Goal: Information Seeking & Learning: Learn about a topic

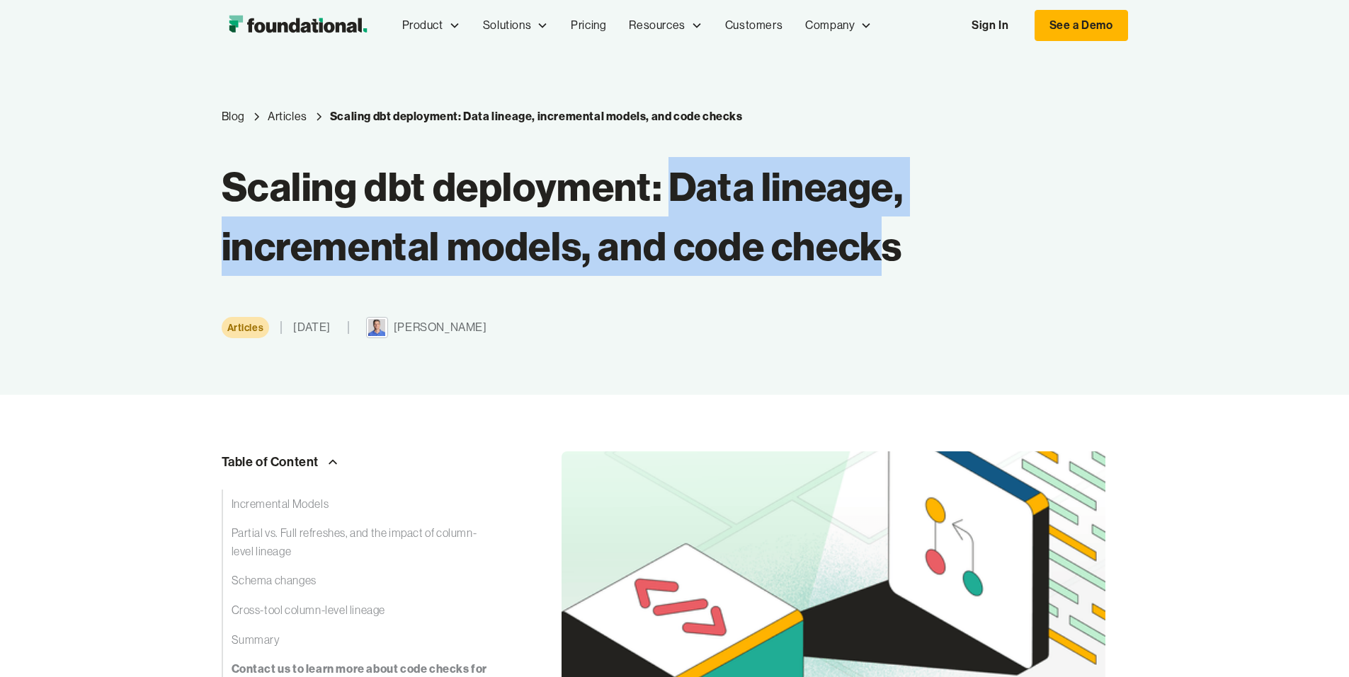
drag, startPoint x: 553, startPoint y: 185, endPoint x: 779, endPoint y: 258, distance: 238.2
click at [779, 258] on h1 "Scaling dbt deployment: Data lineage, incremental models, and code checks" at bounding box center [584, 216] width 725 height 119
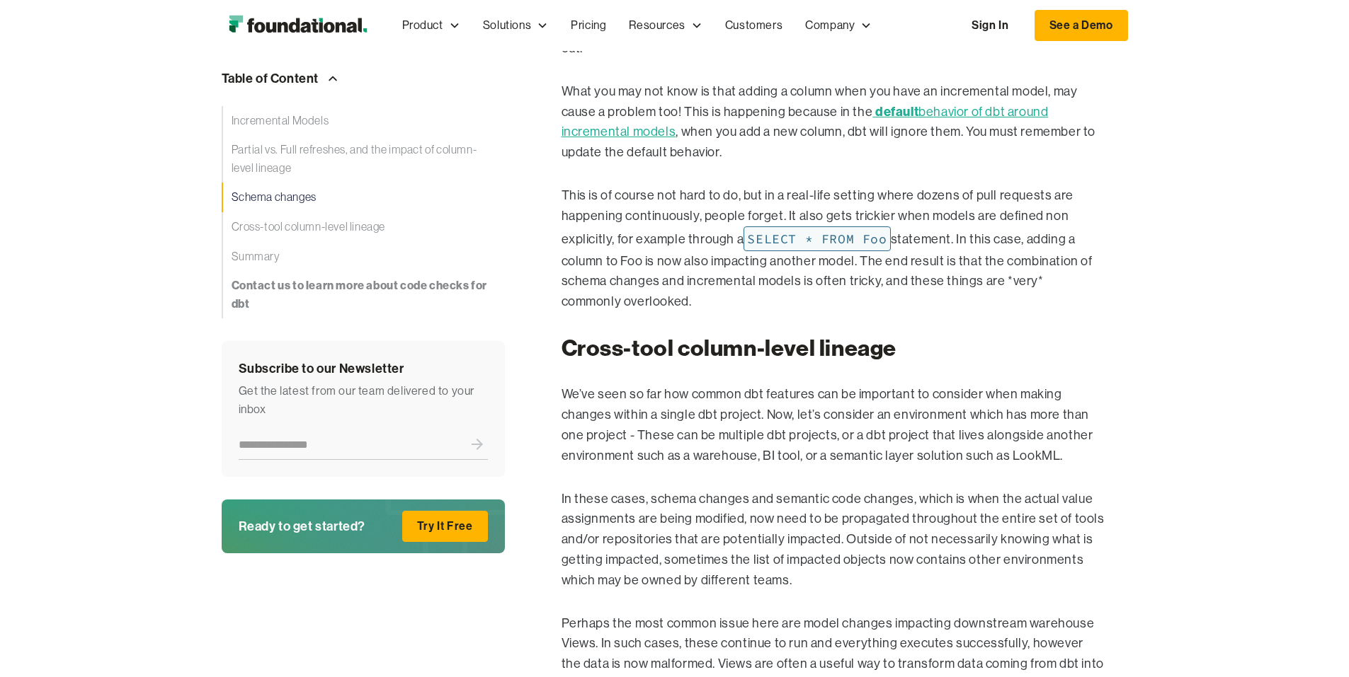
scroll to position [2684, 0]
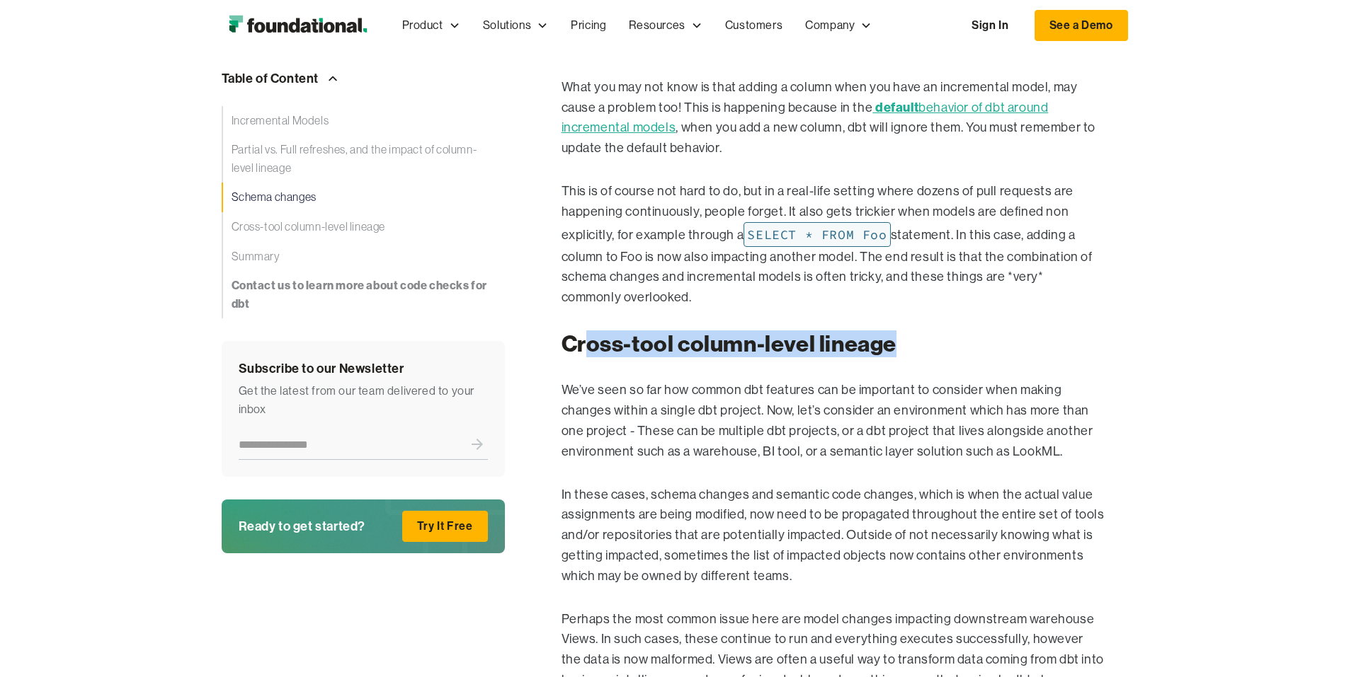
drag, startPoint x: 499, startPoint y: 278, endPoint x: 873, endPoint y: 293, distance: 374.1
click at [873, 331] on h2 "Cross-tool column-level lineage" at bounding box center [833, 344] width 544 height 27
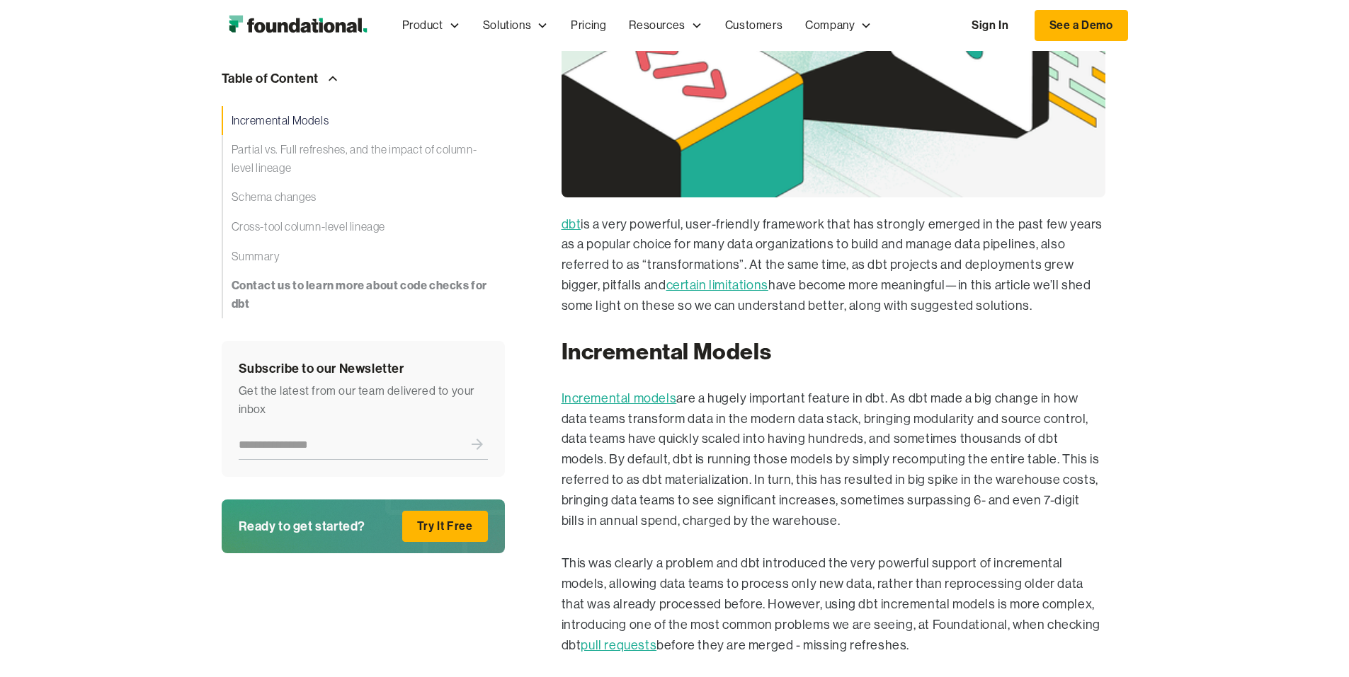
scroll to position [539, 0]
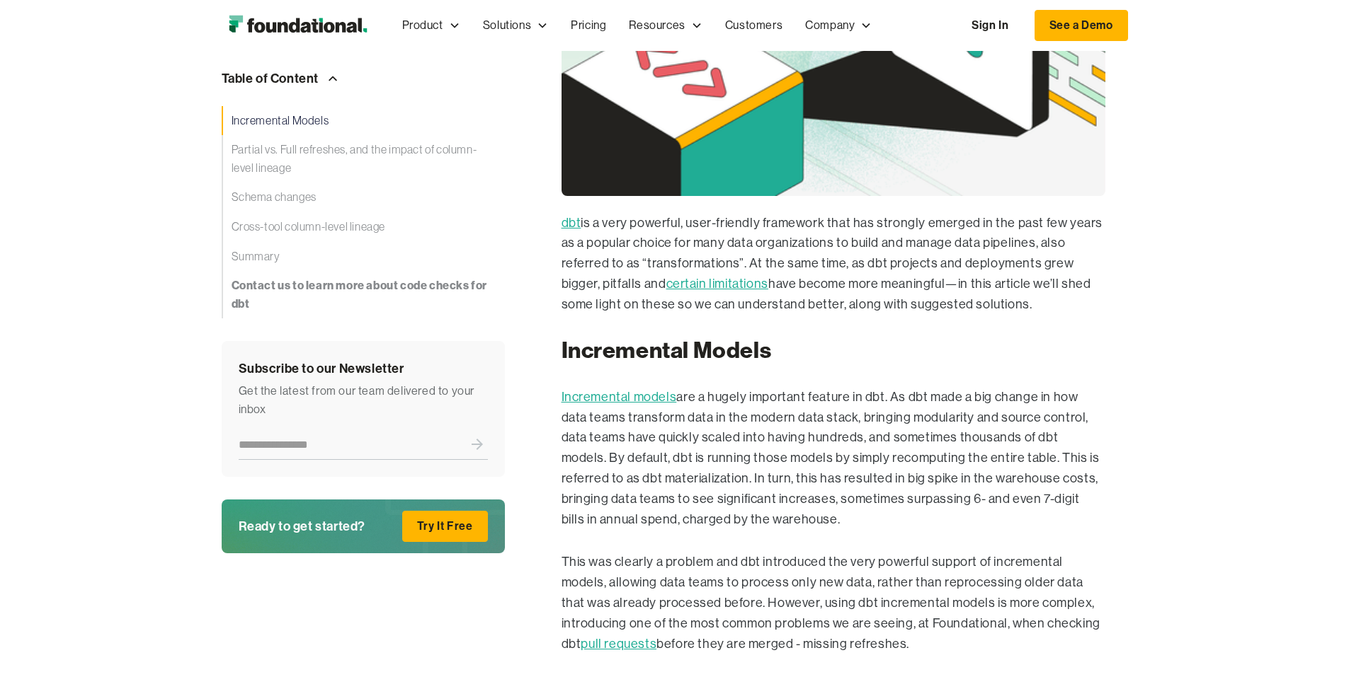
drag, startPoint x: 823, startPoint y: 410, endPoint x: 464, endPoint y: 345, distance: 364.8
click at [826, 364] on h2 "Incremental Models" at bounding box center [833, 350] width 544 height 27
drag, startPoint x: 833, startPoint y: 405, endPoint x: 525, endPoint y: 332, distance: 316.5
click at [561, 315] on p "dbt is a very powerful, user-friendly framework that has strongly emerged in th…" at bounding box center [833, 264] width 544 height 102
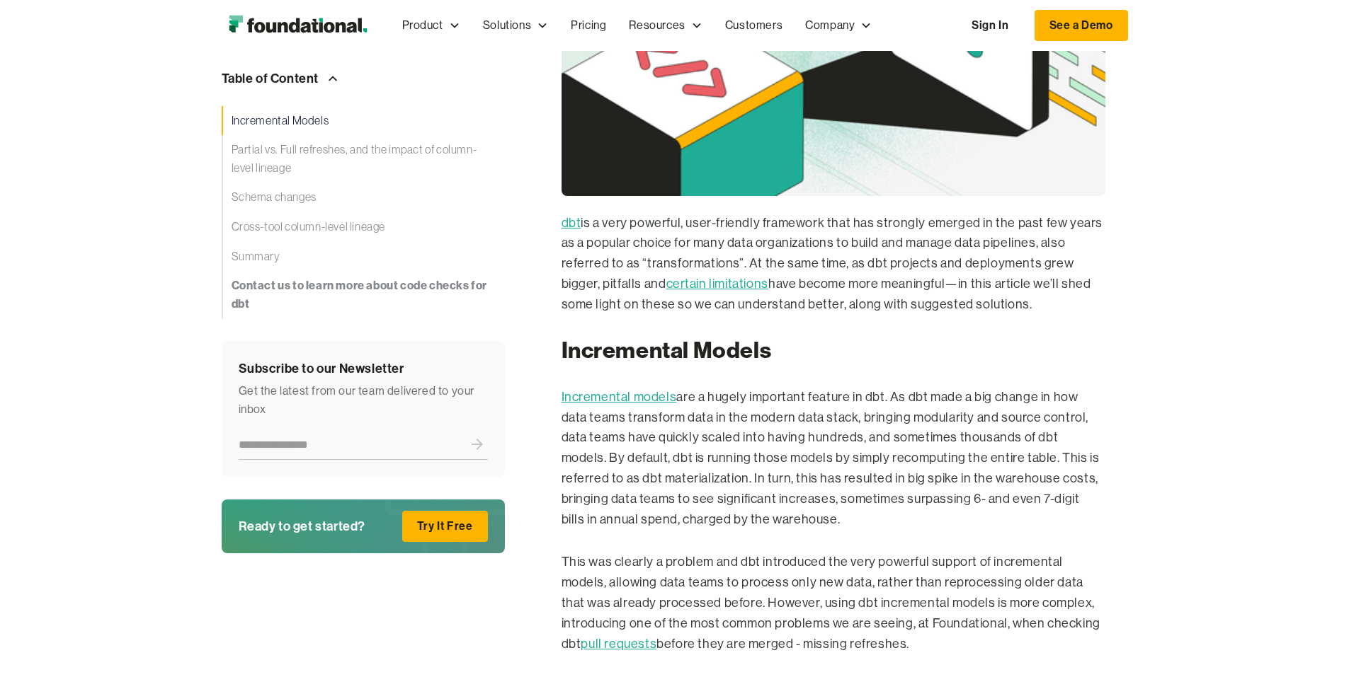
click at [561, 315] on p "dbt is a very powerful, user-friendly framework that has strongly emerged in th…" at bounding box center [833, 264] width 544 height 102
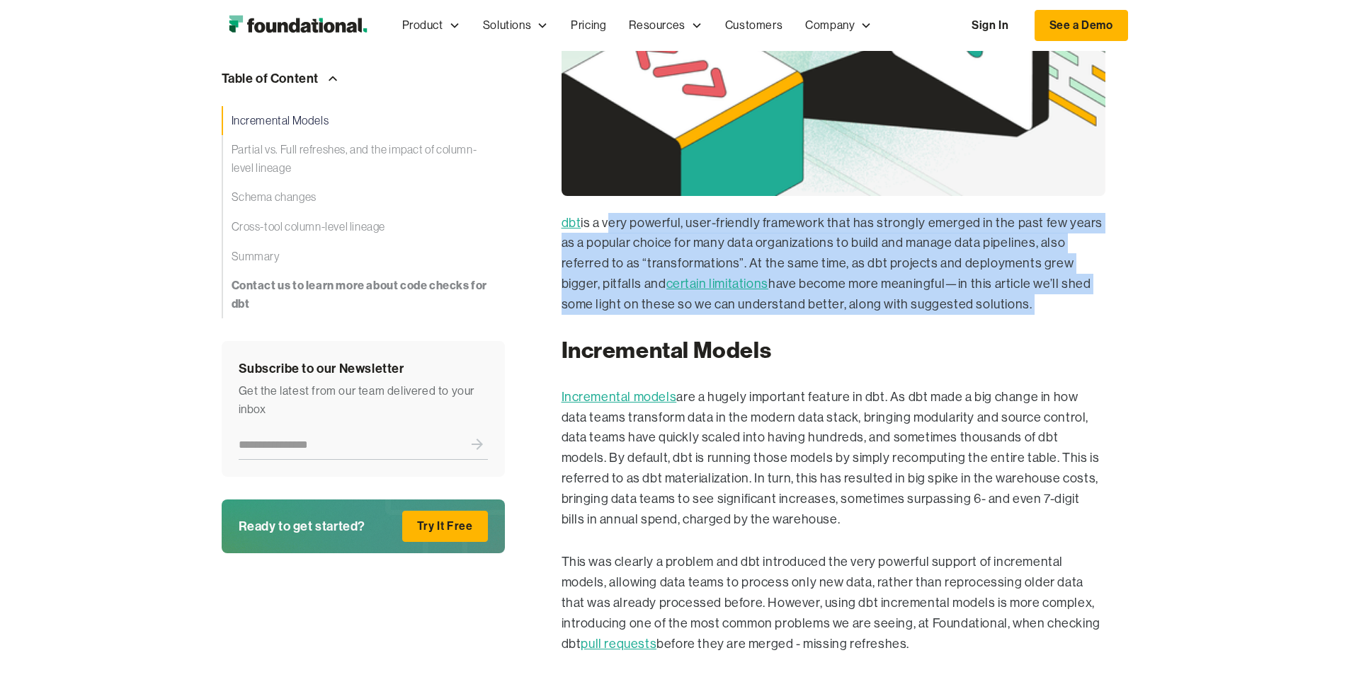
drag, startPoint x: 525, startPoint y: 333, endPoint x: 845, endPoint y: 406, distance: 328.9
click at [845, 315] on p "dbt is a very powerful, user-friendly framework that has strongly emerged in th…" at bounding box center [833, 264] width 544 height 102
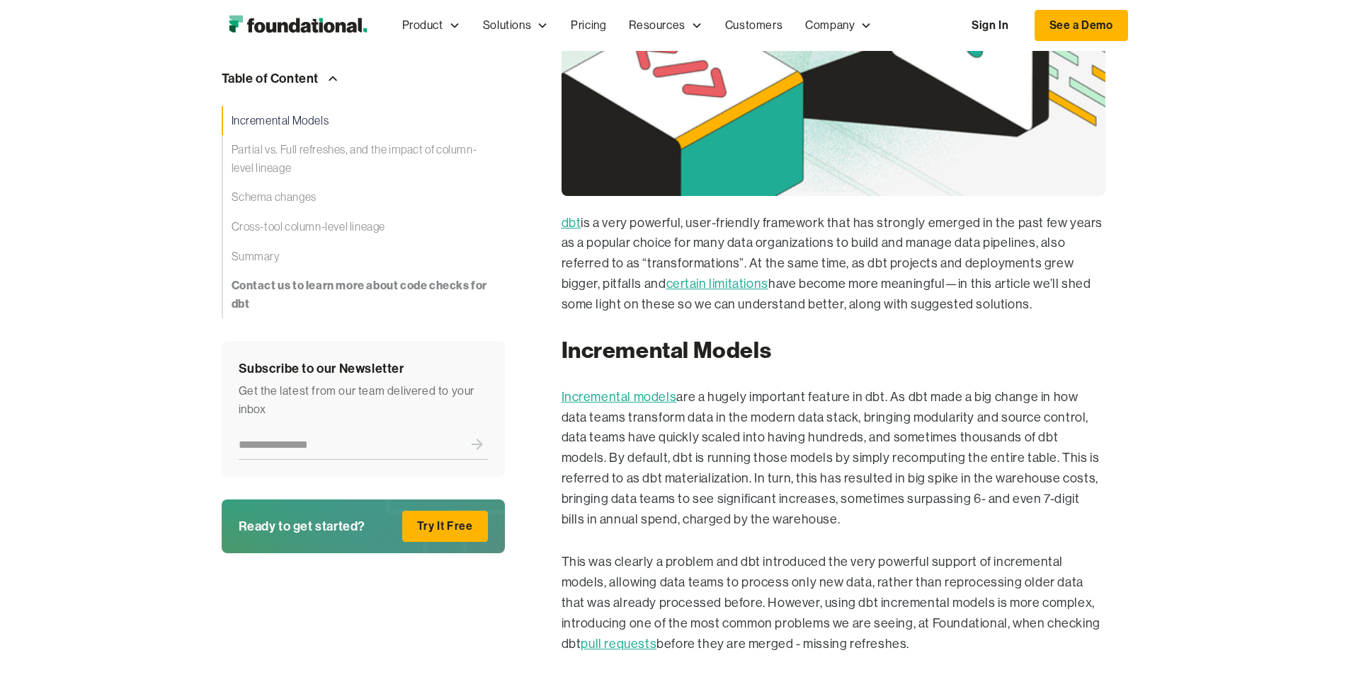
drag, startPoint x: 853, startPoint y: 404, endPoint x: 494, endPoint y: 338, distance: 364.8
click at [561, 315] on p "dbt is a very powerful, user-friendly framework that has strongly emerged in th…" at bounding box center [833, 264] width 544 height 102
drag, startPoint x: 590, startPoint y: 494, endPoint x: 931, endPoint y: 581, distance: 352.2
click at [931, 530] on p "Incremental models are a hugely important feature in dbt. As dbt made a big cha…" at bounding box center [833, 458] width 544 height 143
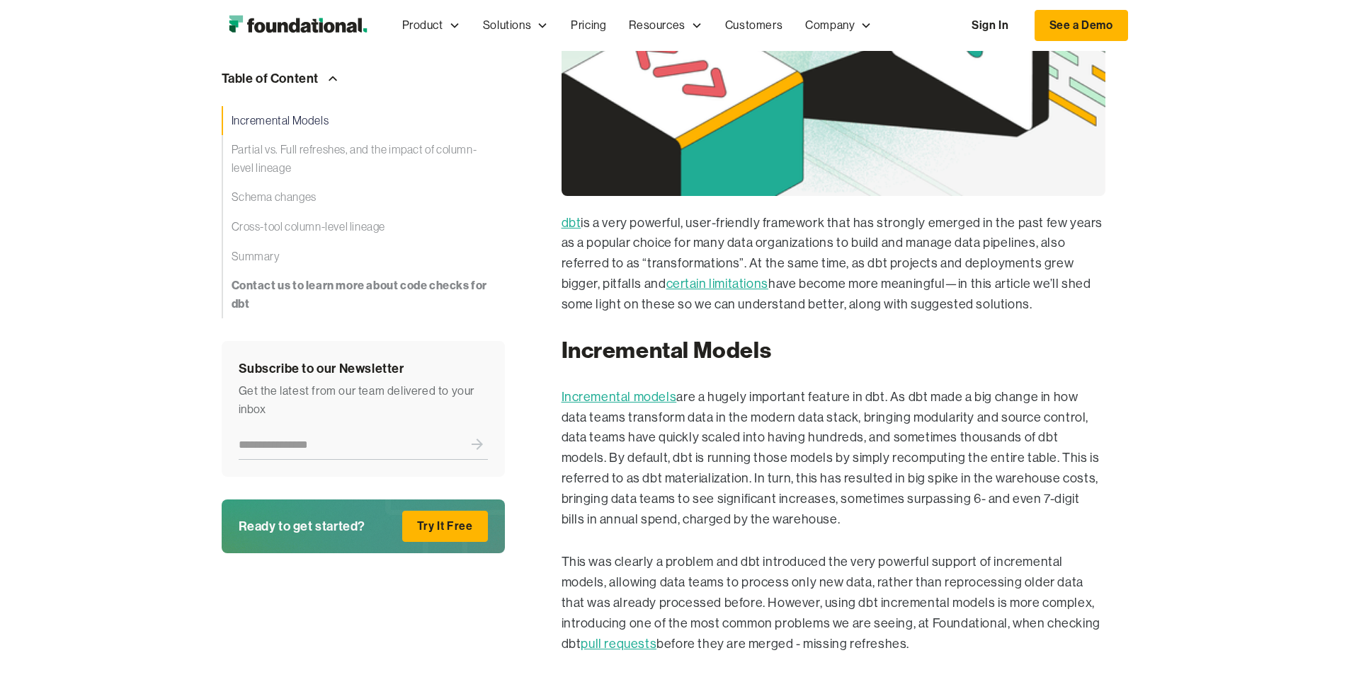
click at [891, 530] on p "Incremental models are a hugely important feature in dbt. As dbt made a big cha…" at bounding box center [833, 458] width 544 height 143
drag, startPoint x: 891, startPoint y: 585, endPoint x: 585, endPoint y: 485, distance: 321.7
click at [585, 485] on p "Incremental models are a hugely important feature in dbt. As dbt made a big cha…" at bounding box center [833, 458] width 544 height 143
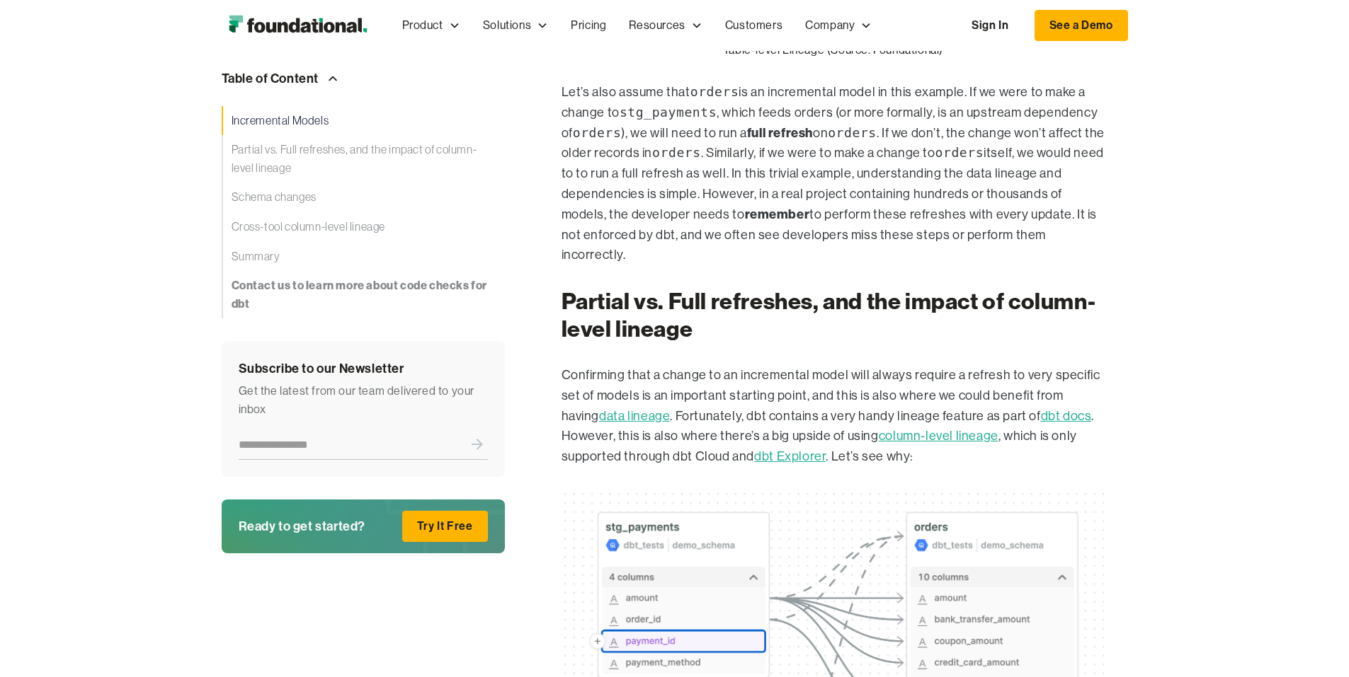
scroll to position [1395, 0]
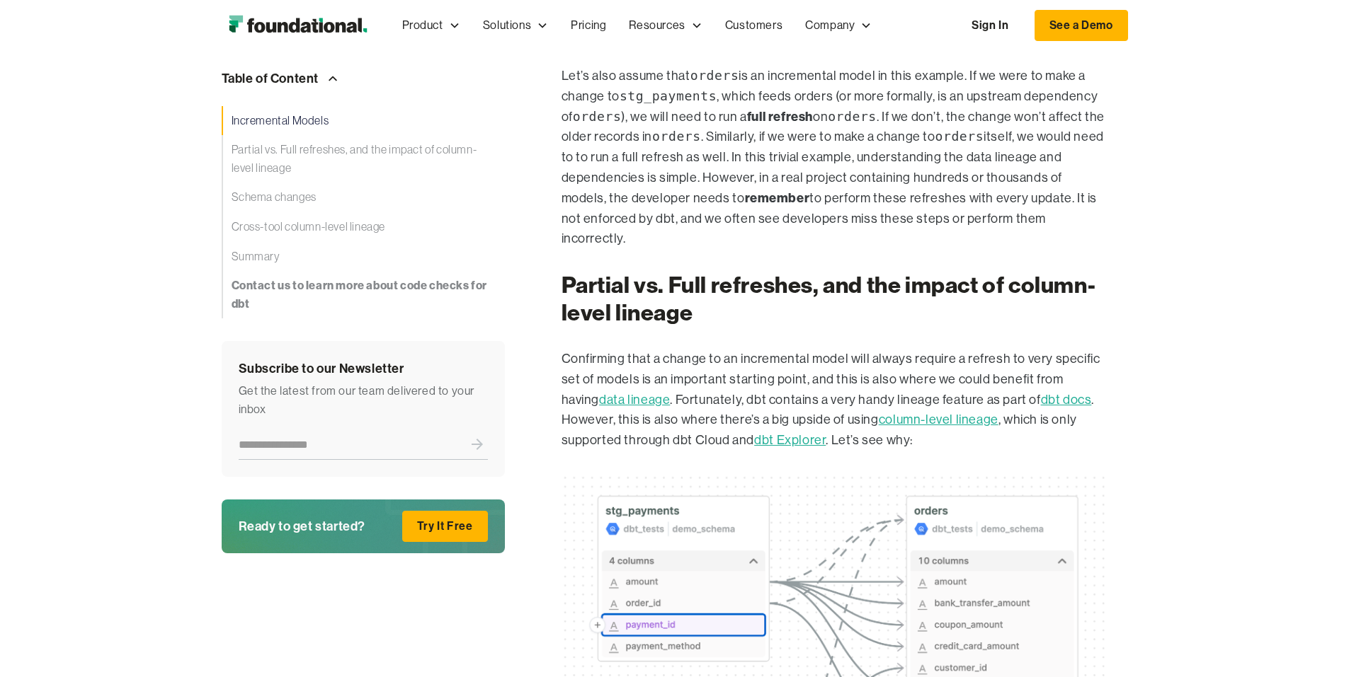
drag, startPoint x: 892, startPoint y: 282, endPoint x: 464, endPoint y: 176, distance: 441.3
click at [561, 192] on p "Let’s also assume that orders is an incremental model in this example. If we we…" at bounding box center [833, 157] width 544 height 183
drag, startPoint x: 884, startPoint y: 280, endPoint x: 568, endPoint y: 185, distance: 330.4
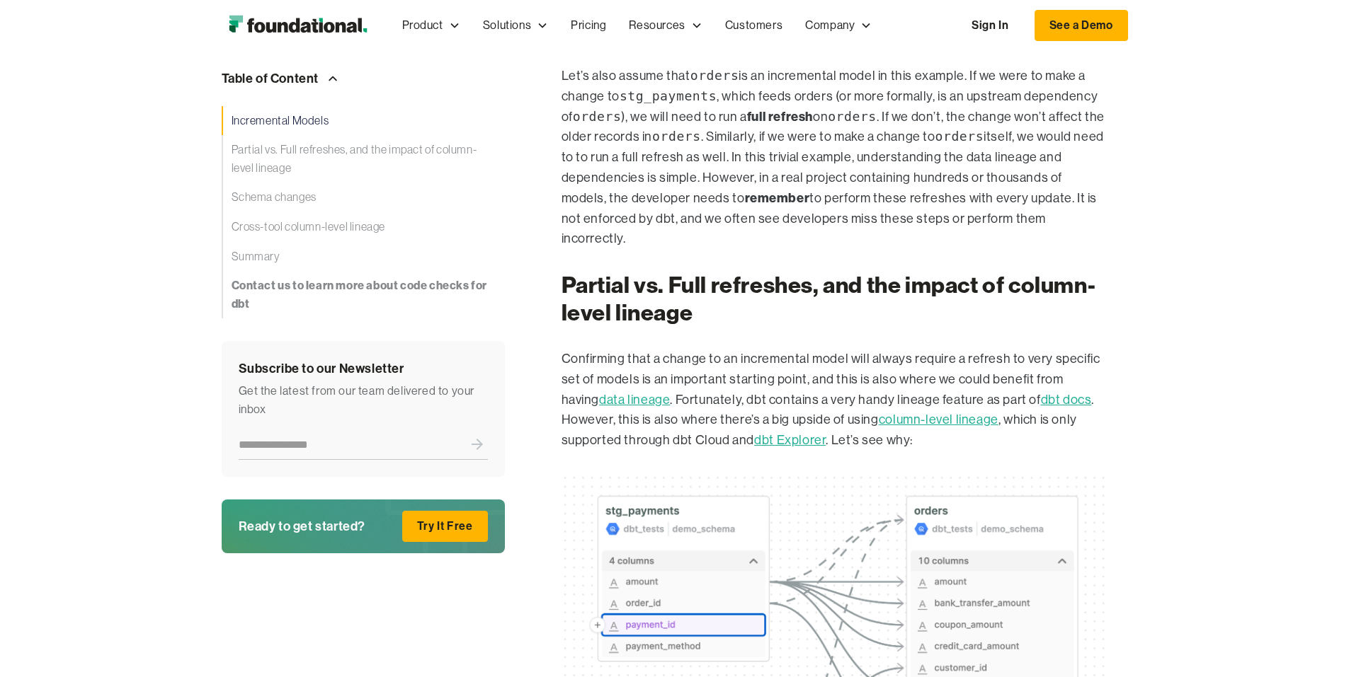
click at [768, 206] on strong "remember" at bounding box center [777, 198] width 65 height 16
drag, startPoint x: 875, startPoint y: 283, endPoint x: 464, endPoint y: 171, distance: 426.2
click at [561, 183] on p "Let’s also assume that orders is an incremental model in this example. If we we…" at bounding box center [833, 157] width 544 height 183
drag, startPoint x: 879, startPoint y: 277, endPoint x: 464, endPoint y: 159, distance: 431.4
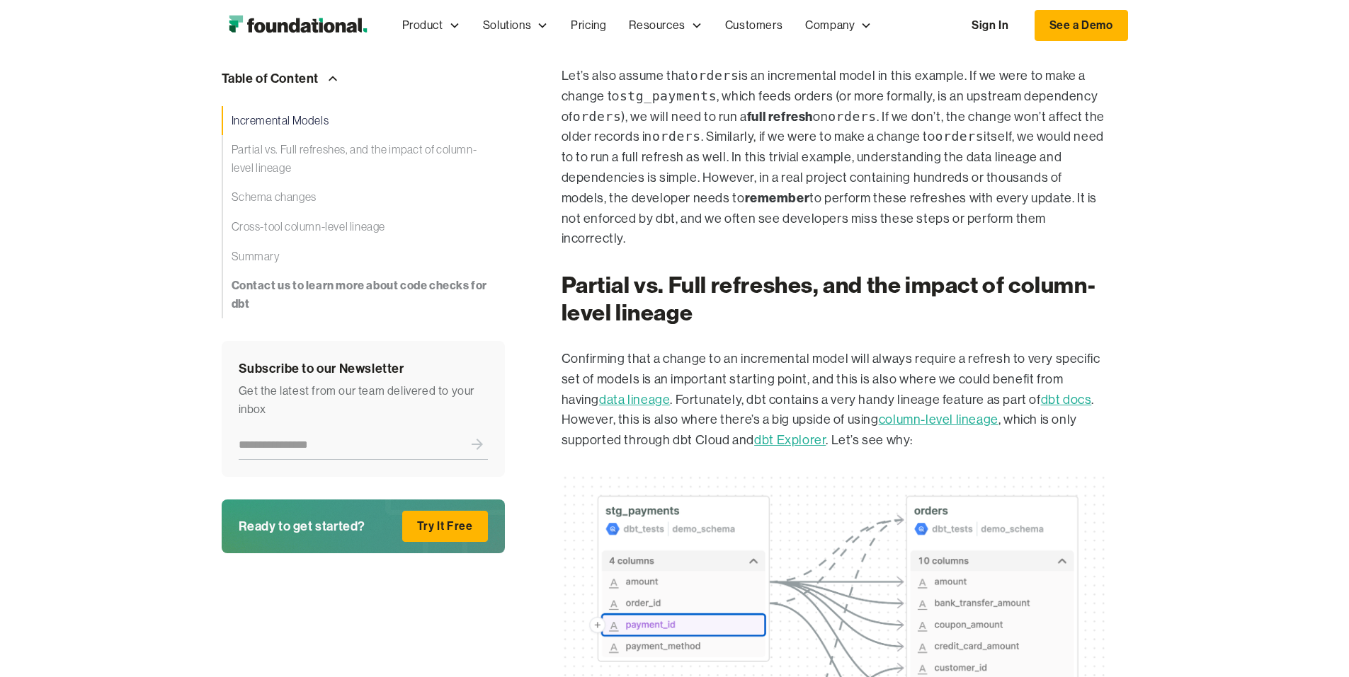
click at [561, 188] on p "Let’s also assume that orders is an incremental model in this example. If we we…" at bounding box center [833, 157] width 544 height 183
drag, startPoint x: 883, startPoint y: 276, endPoint x: 464, endPoint y: 173, distance: 431.0
